Goal: Task Accomplishment & Management: Complete application form

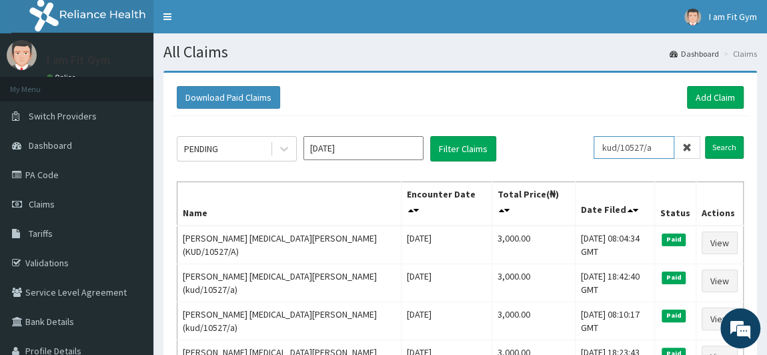
click at [660, 145] on input "kud/10527/a" at bounding box center [633, 147] width 81 height 23
type input "k"
click at [467, 143] on button "Filter Claims" at bounding box center [463, 148] width 66 height 25
click at [468, 148] on button "Filter Claims" at bounding box center [463, 148] width 66 height 25
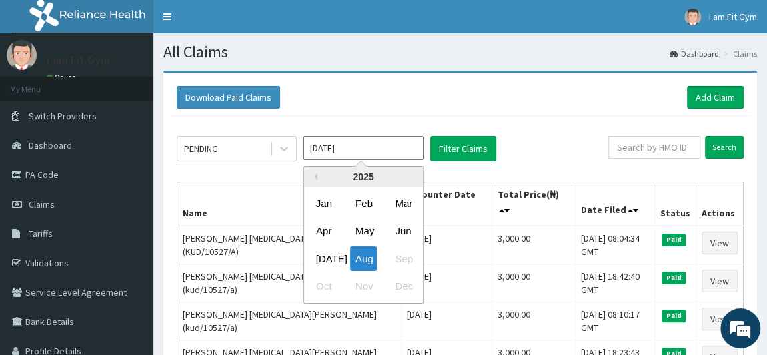
click at [355, 148] on input "[DATE]" at bounding box center [363, 148] width 120 height 24
click at [327, 255] on div "Jul" at bounding box center [324, 258] width 27 height 25
type input "Jul 2025"
click at [325, 150] on input "Jul 2025" at bounding box center [363, 148] width 120 height 24
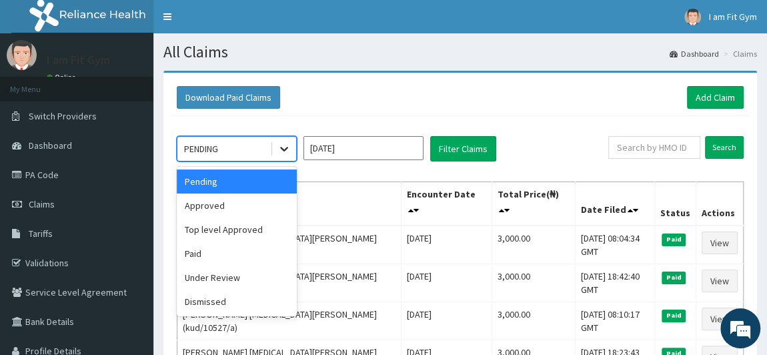
click at [285, 152] on icon at bounding box center [283, 148] width 13 height 13
click at [371, 139] on input "Jul 2025" at bounding box center [363, 148] width 120 height 24
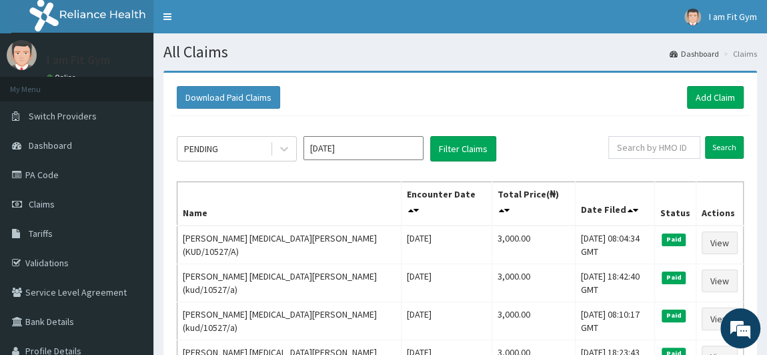
click at [629, 159] on div "Search" at bounding box center [675, 148] width 135 height 25
click at [647, 142] on input "text" at bounding box center [654, 147] width 92 height 23
type input "olumuyiwa"
click at [715, 150] on input "Search" at bounding box center [724, 147] width 39 height 23
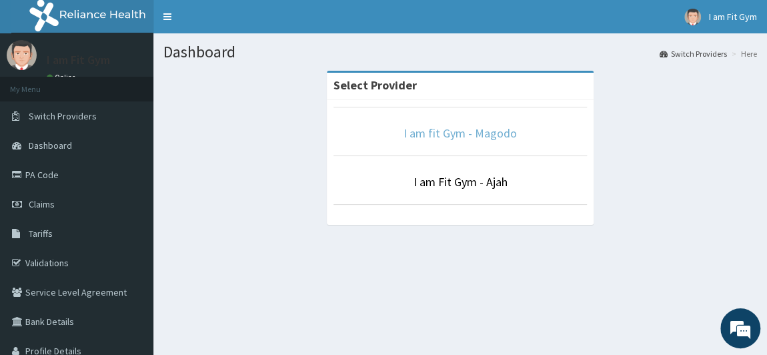
click at [457, 137] on link "I am fit Gym - Magodo" at bounding box center [459, 132] width 113 height 15
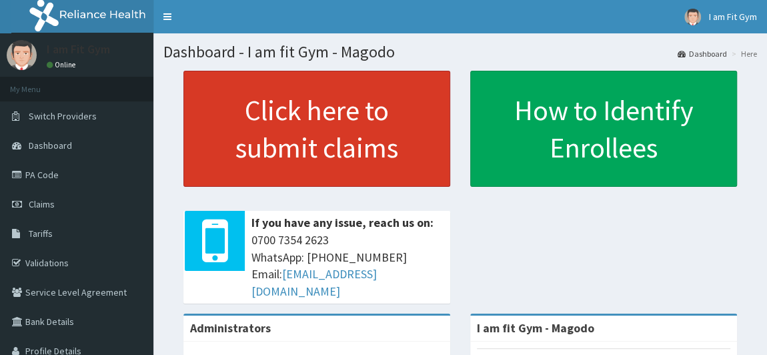
click at [274, 127] on link "Click here to submit claims" at bounding box center [316, 129] width 267 height 116
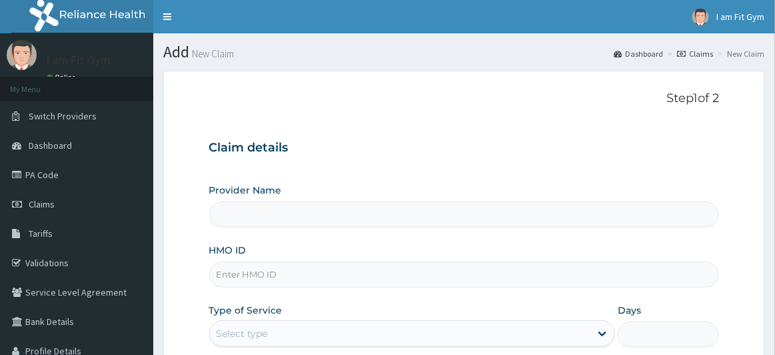
type input "I am fit Gym - Magodo"
type input "1"
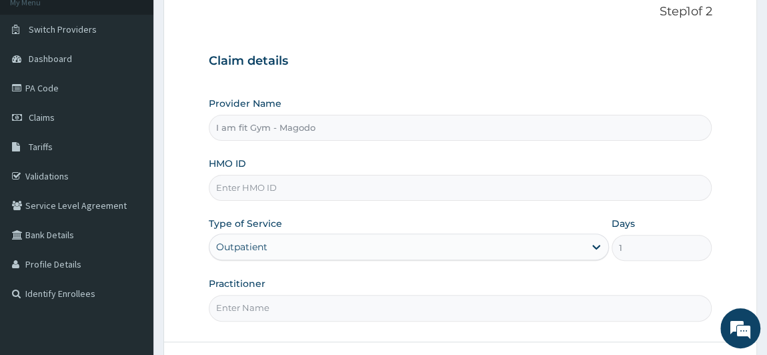
scroll to position [119, 0]
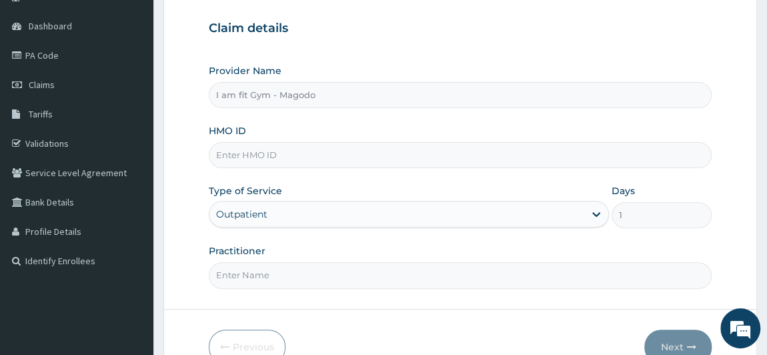
click at [423, 157] on input "HMO ID" at bounding box center [460, 155] width 503 height 26
click at [59, 85] on link "Claims" at bounding box center [76, 84] width 153 height 29
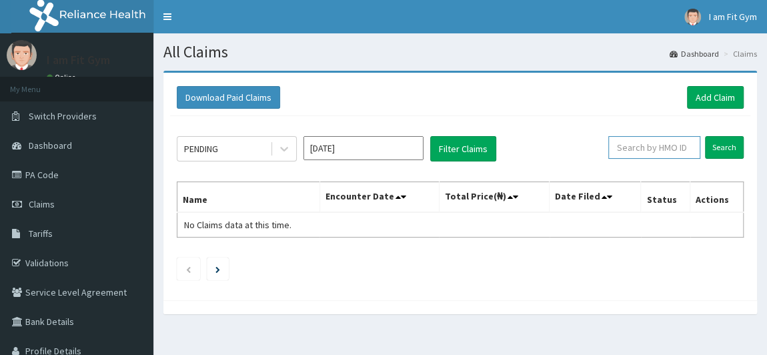
click at [672, 145] on input "text" at bounding box center [654, 147] width 92 height 23
paste input "SLB/10815/A"
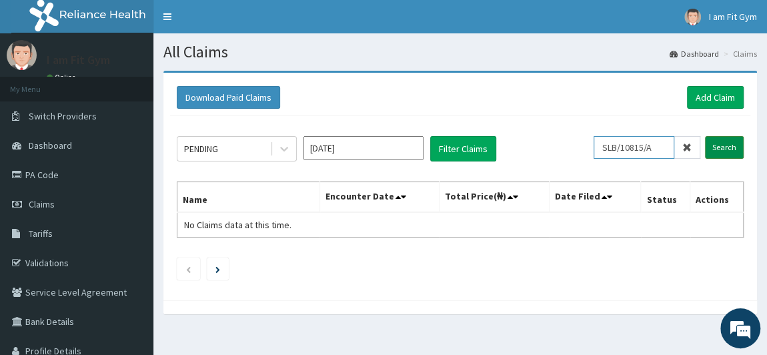
type input "SLB/10815/A"
click at [721, 144] on input "Search" at bounding box center [724, 147] width 39 height 23
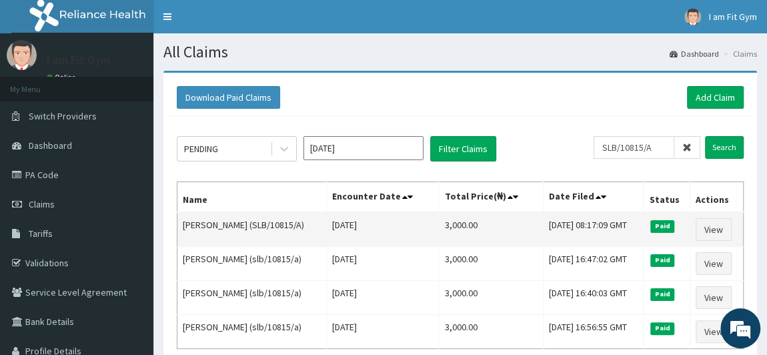
drag, startPoint x: 247, startPoint y: 224, endPoint x: 295, endPoint y: 220, distance: 47.5
click at [295, 220] on td "[PERSON_NAME] (SLB/10815/A)" at bounding box center [251, 229] width 149 height 35
copy td "SLB/10815/A"
